Goal: Task Accomplishment & Management: Manage account settings

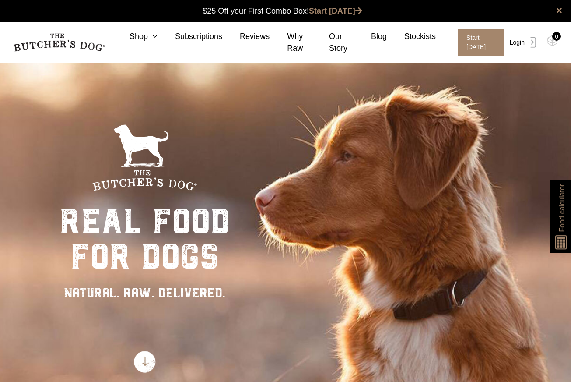
click at [518, 42] on link "Login" at bounding box center [522, 42] width 28 height 27
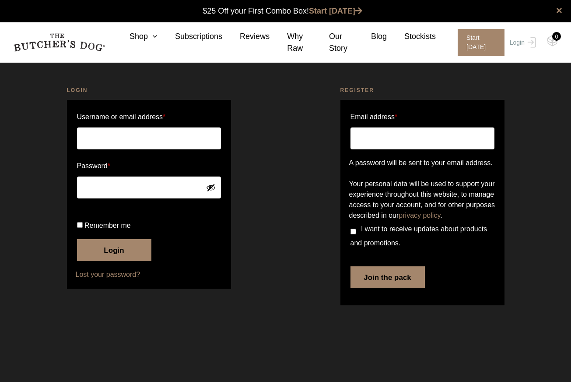
type input "robynne@decourtenay.com.au"
click at [109, 261] on button "Login" at bounding box center [114, 250] width 74 height 22
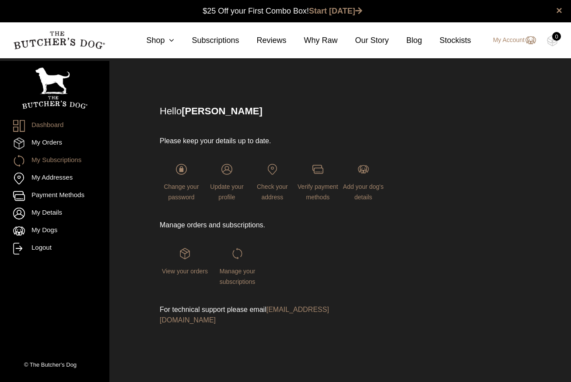
click at [59, 160] on link "My Subscriptions" at bounding box center [54, 161] width 83 height 12
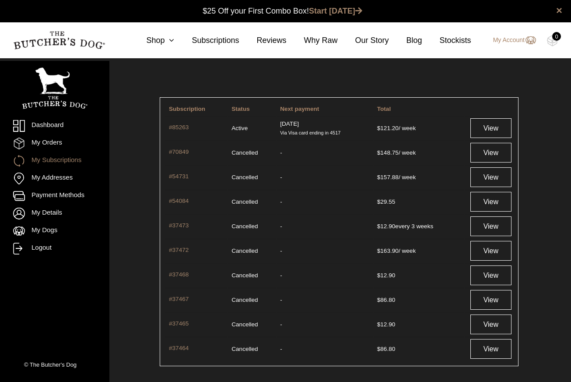
scroll to position [0, 0]
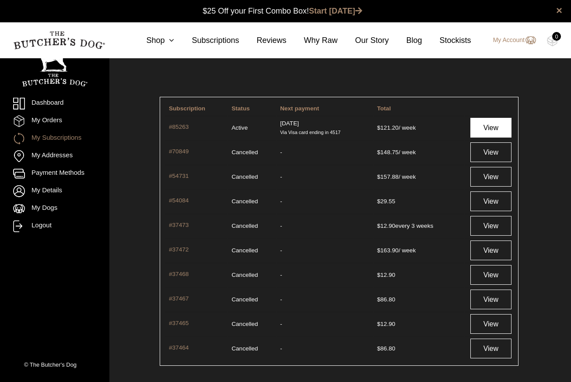
click at [491, 126] on link "View" at bounding box center [491, 128] width 41 height 20
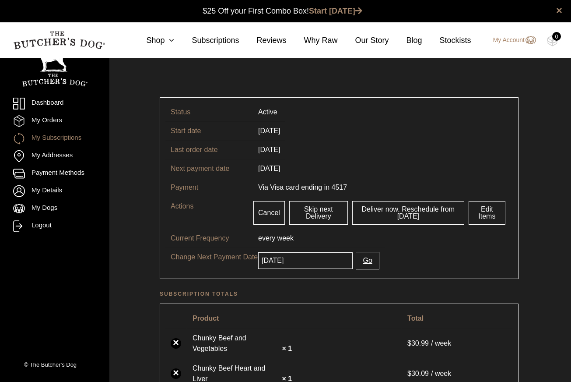
scroll to position [0, 0]
click at [320, 213] on link "Skip next Delivery" at bounding box center [318, 212] width 59 height 24
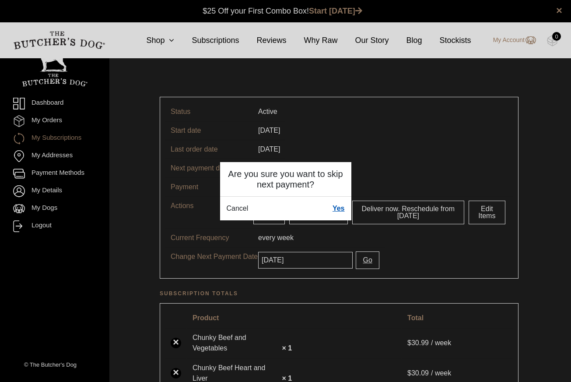
click at [339, 207] on link "Yes" at bounding box center [339, 208] width 12 height 11
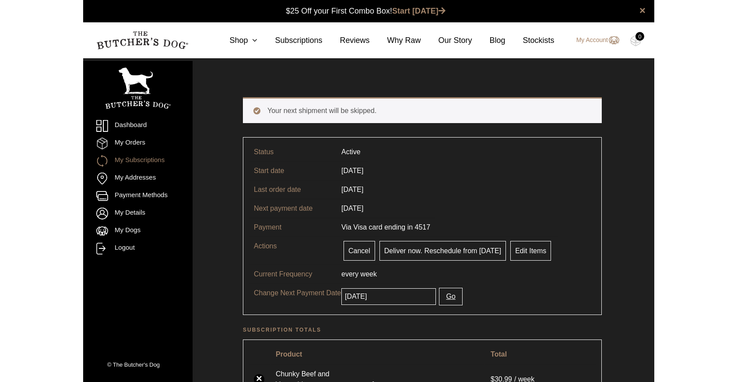
scroll to position [0, 0]
